Goal: Transaction & Acquisition: Obtain resource

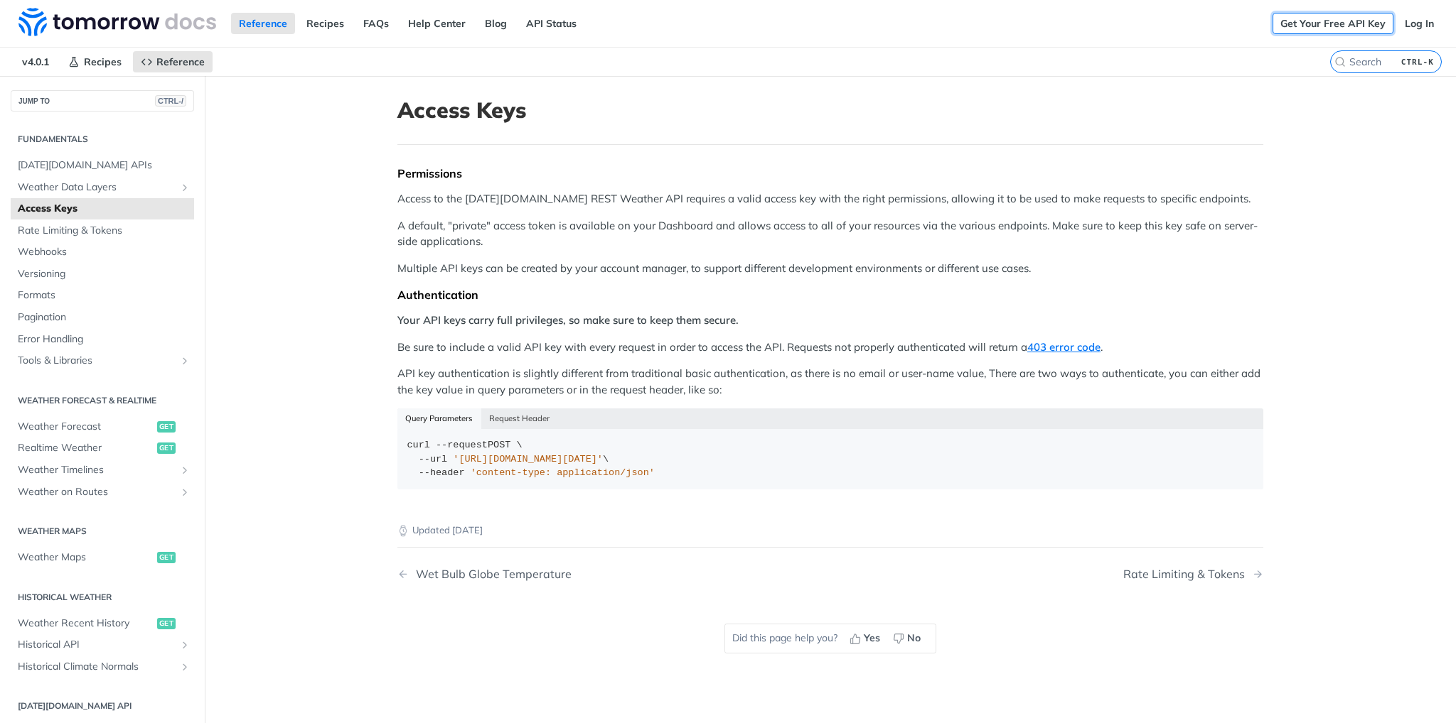
click at [1304, 13] on link "Get Your Free API Key" at bounding box center [1332, 23] width 121 height 21
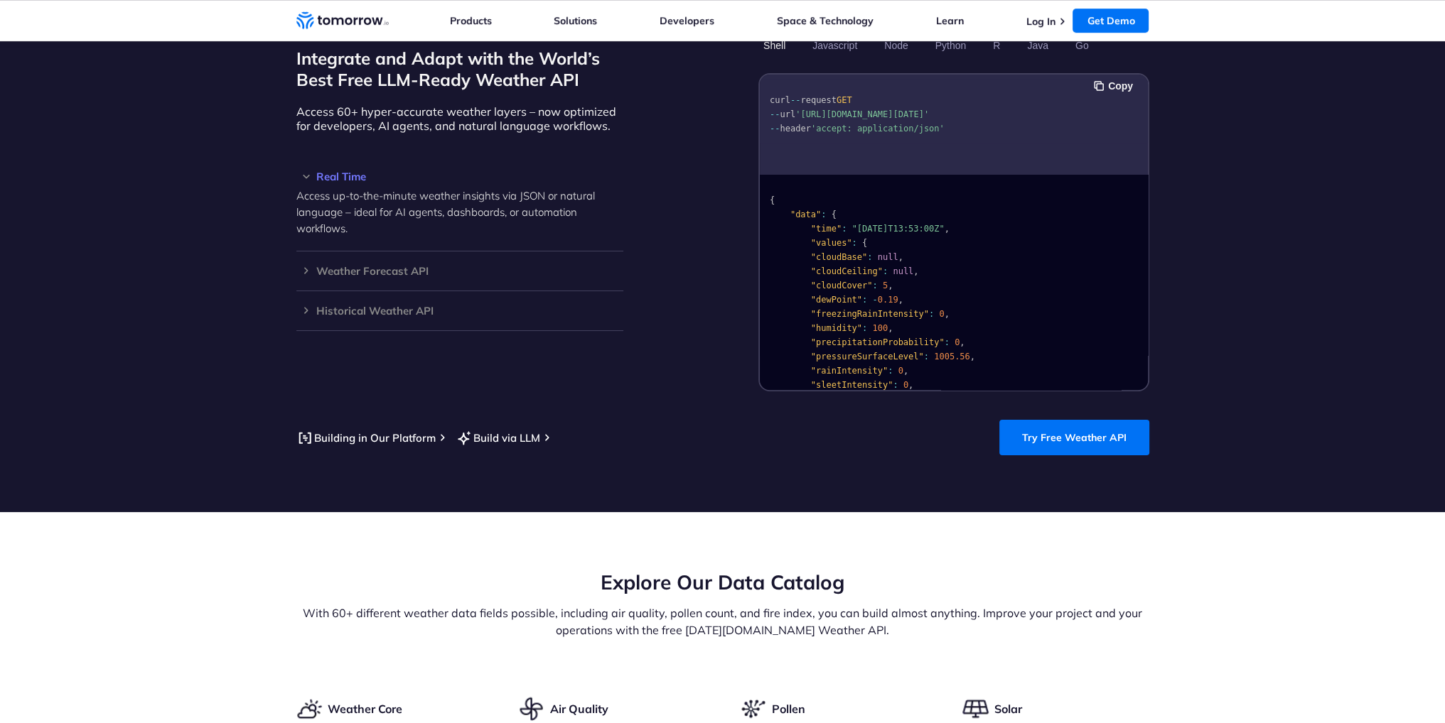
scroll to position [1350, 0]
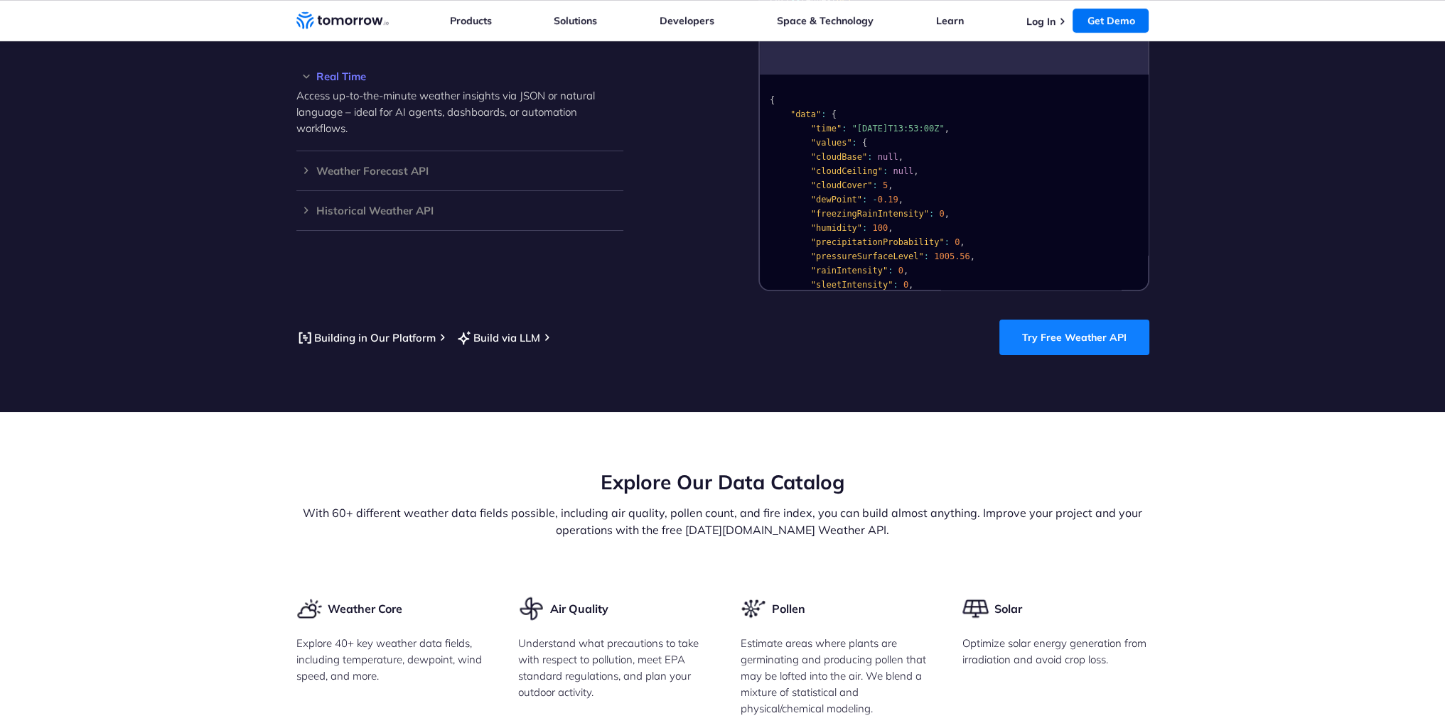
click at [1035, 325] on link "Try Free Weather API" at bounding box center [1074, 338] width 150 height 36
